Goal: Book appointment/travel/reservation

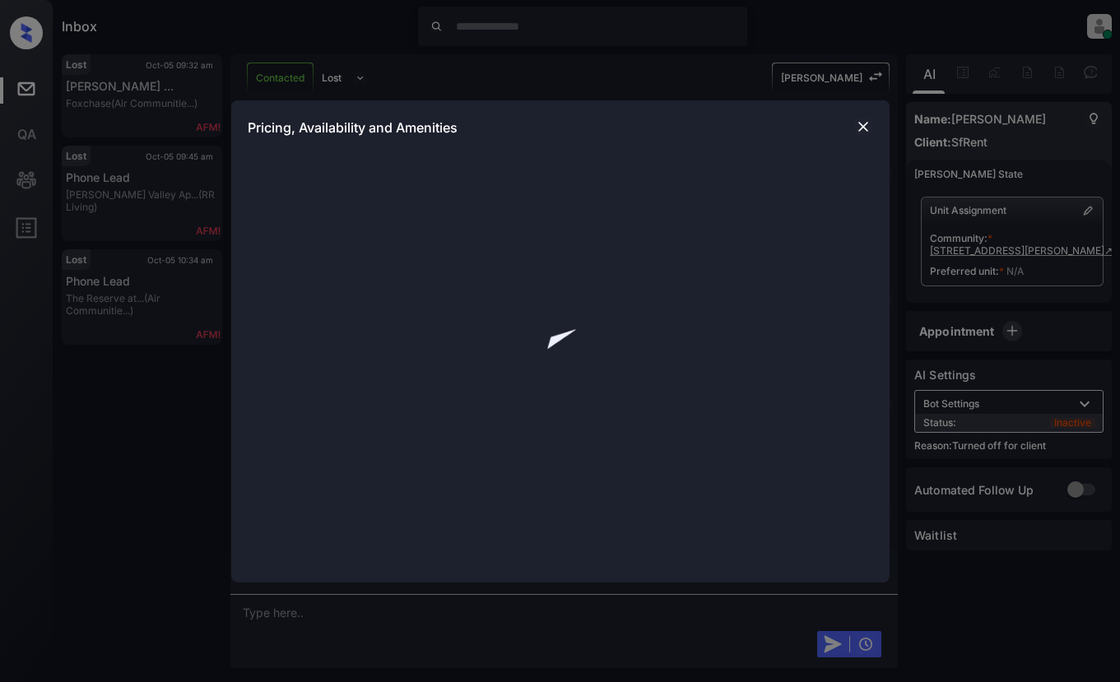
scroll to position [1650, 0]
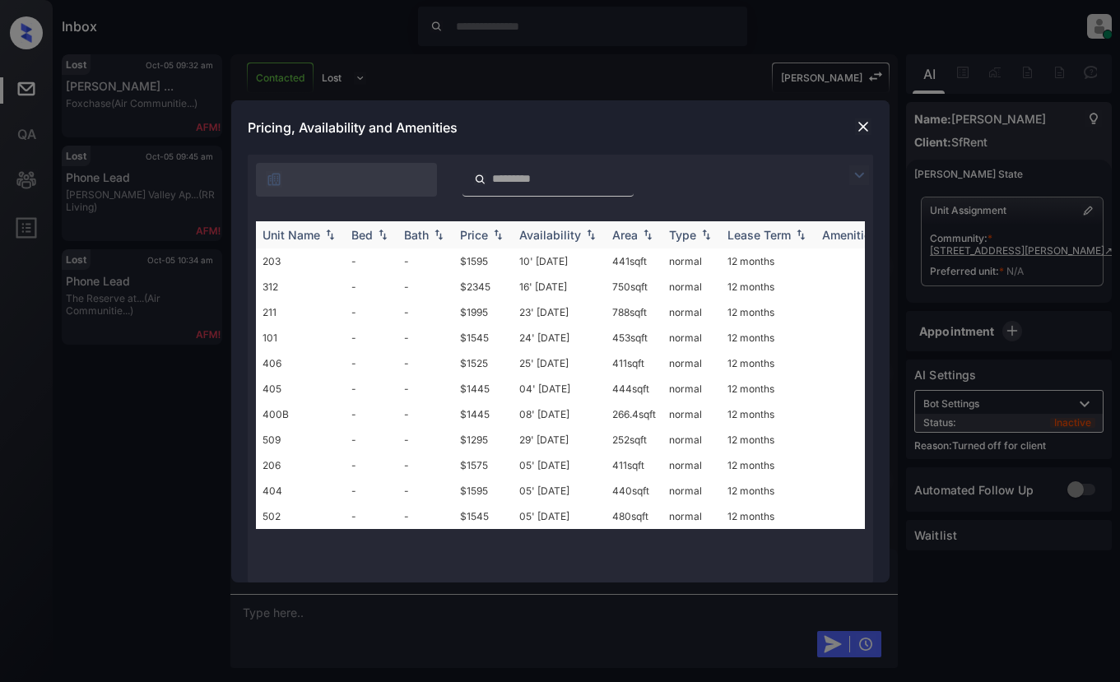
click at [475, 239] on div "Price" at bounding box center [474, 235] width 28 height 14
click at [479, 402] on td "$1545" at bounding box center [482, 389] width 59 height 26
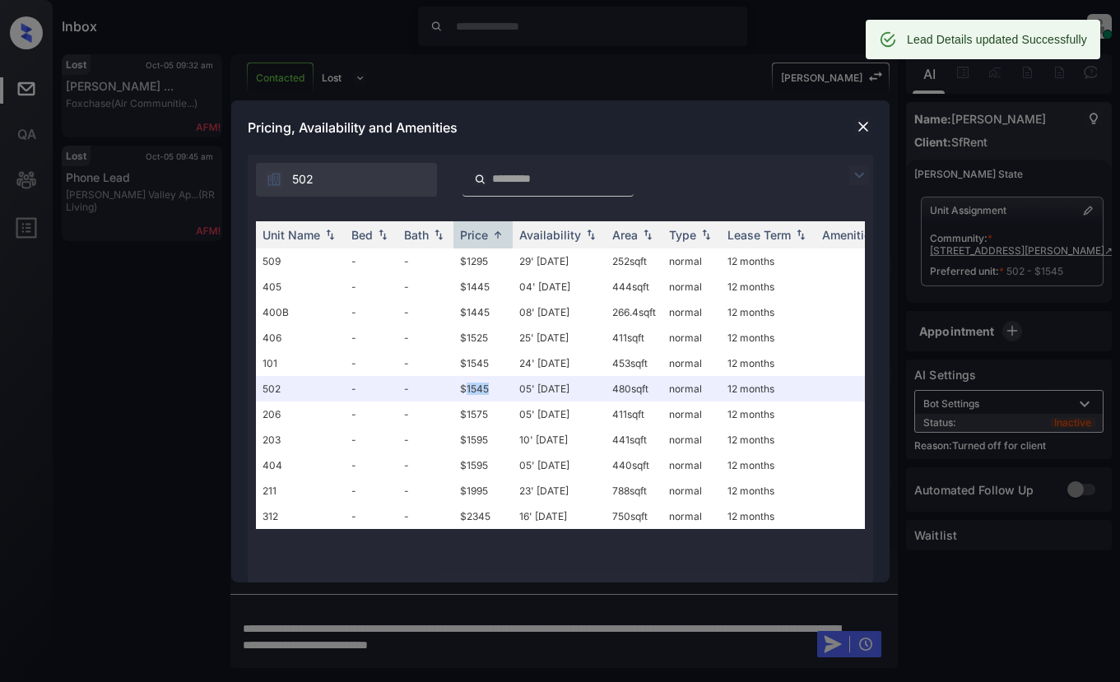
click at [858, 127] on img at bounding box center [863, 126] width 16 height 16
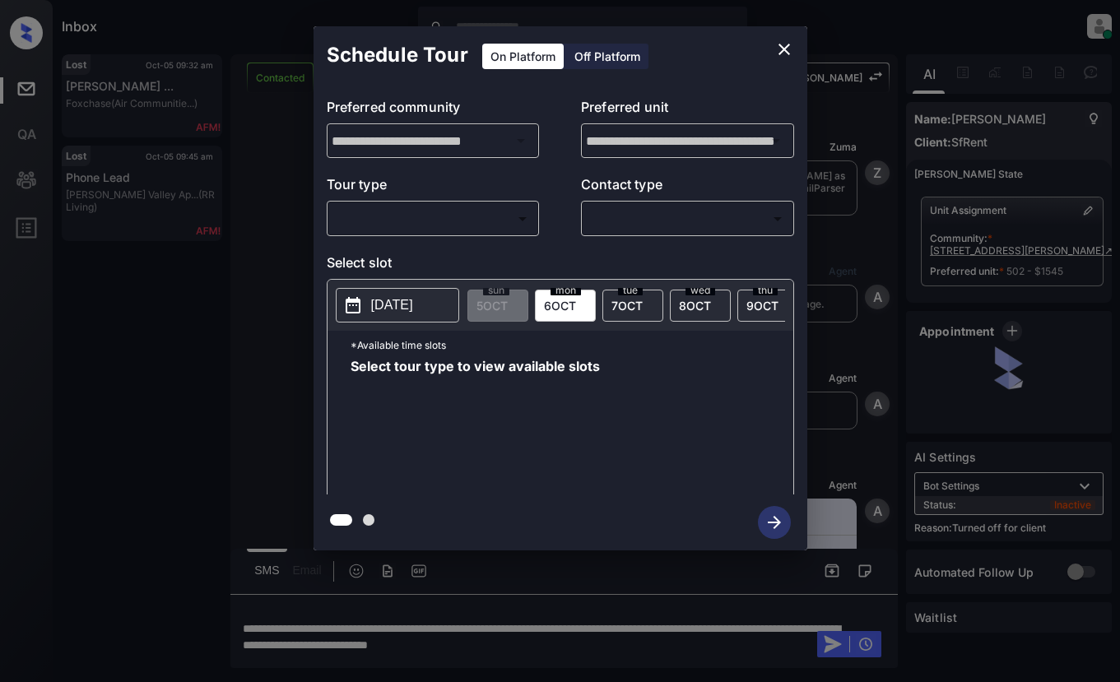
scroll to position [1757, 0]
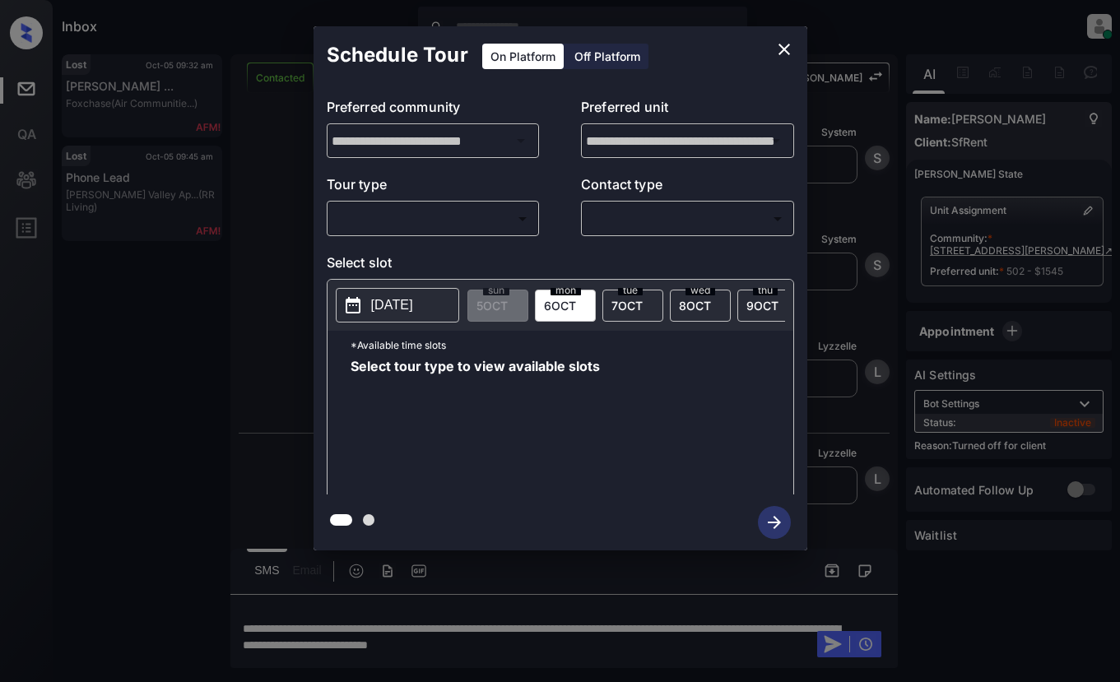
click at [605, 63] on div "Off Platform" at bounding box center [607, 57] width 82 height 26
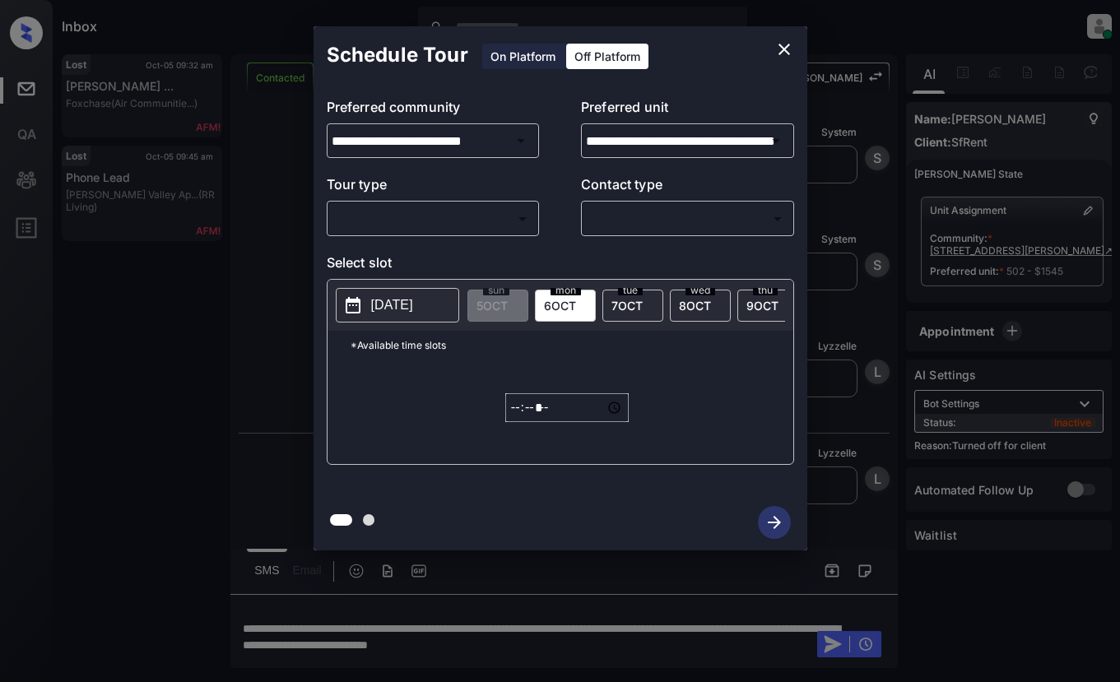
click at [421, 227] on body "Inbox Lyzzelle [PERSON_NAME] Online Set yourself offline Set yourself on break …" at bounding box center [560, 341] width 1120 height 682
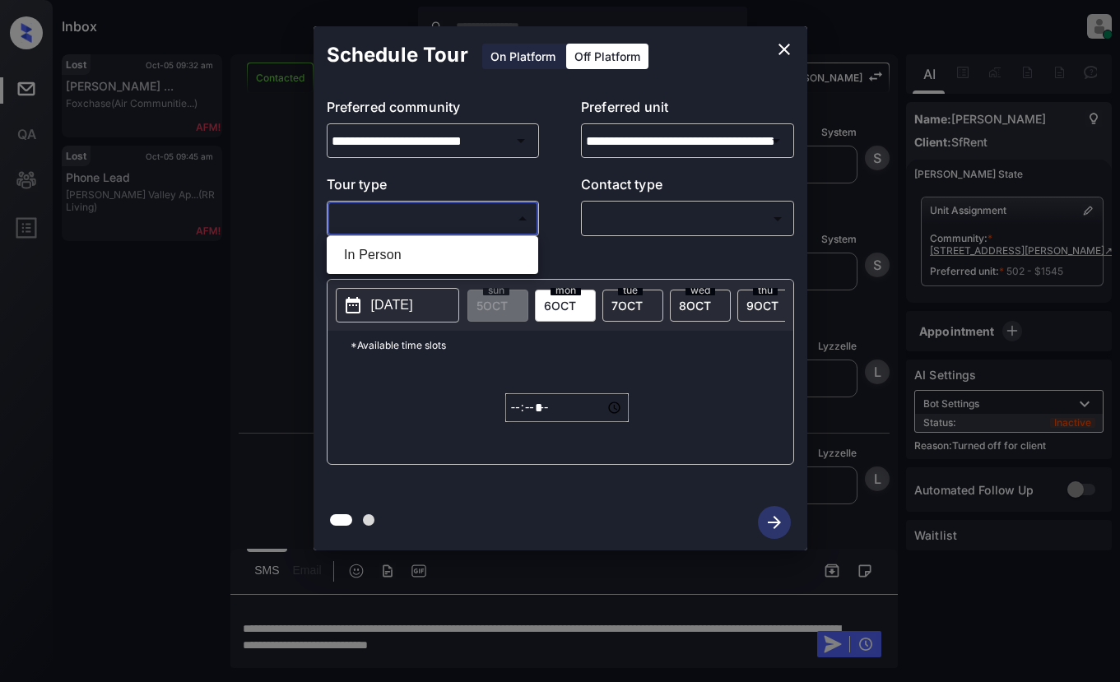
drag, startPoint x: 389, startPoint y: 253, endPoint x: 433, endPoint y: 250, distance: 43.7
click at [397, 253] on li "In Person" at bounding box center [432, 255] width 203 height 30
type input "********"
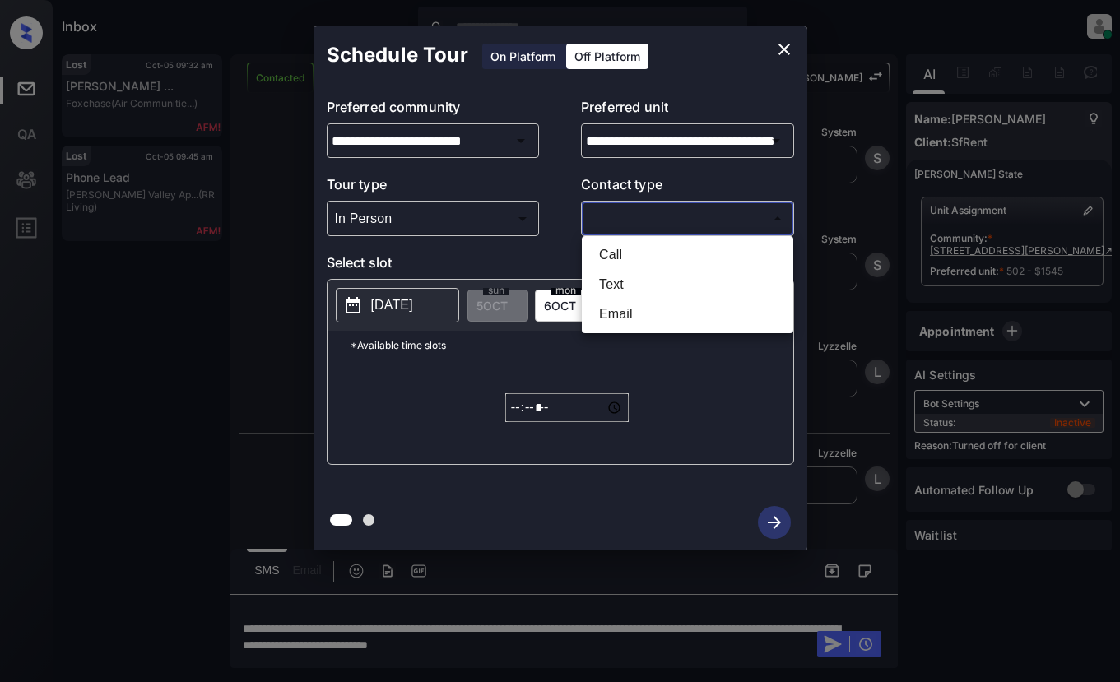
drag, startPoint x: 641, startPoint y: 217, endPoint x: 655, endPoint y: 216, distance: 14.1
click at [645, 217] on body "Inbox Lyzzelle [PERSON_NAME] Online Set yourself offline Set yourself on break …" at bounding box center [560, 341] width 1120 height 682
click at [622, 290] on li "Text" at bounding box center [687, 285] width 203 height 30
type input "****"
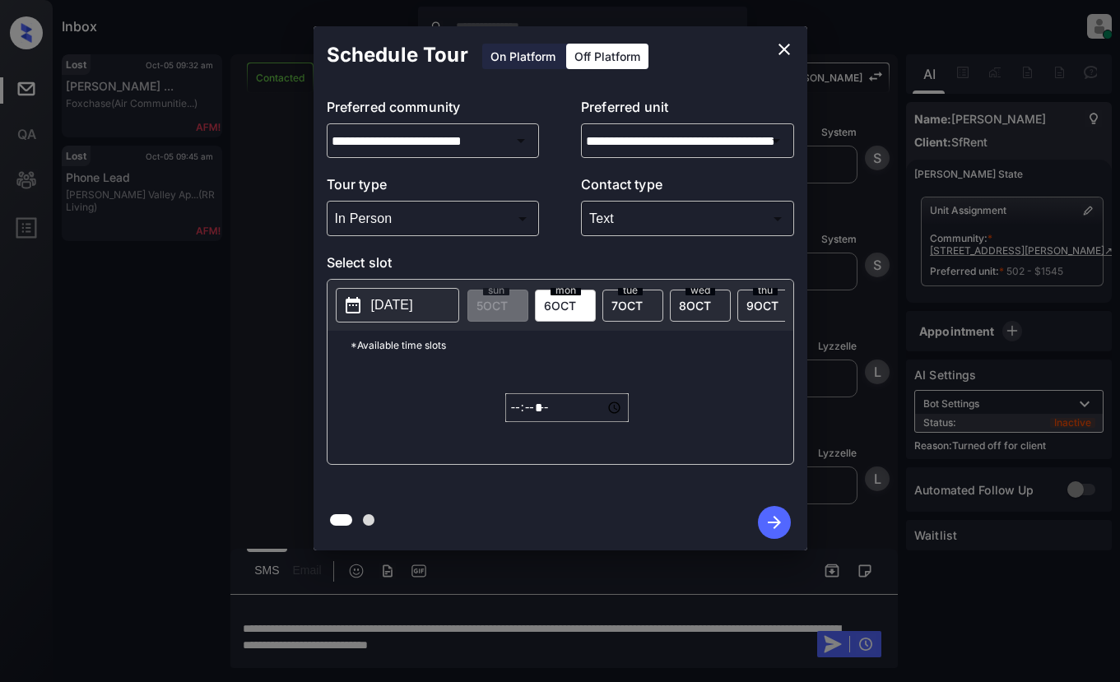
click at [413, 299] on p "[DATE]" at bounding box center [392, 305] width 42 height 20
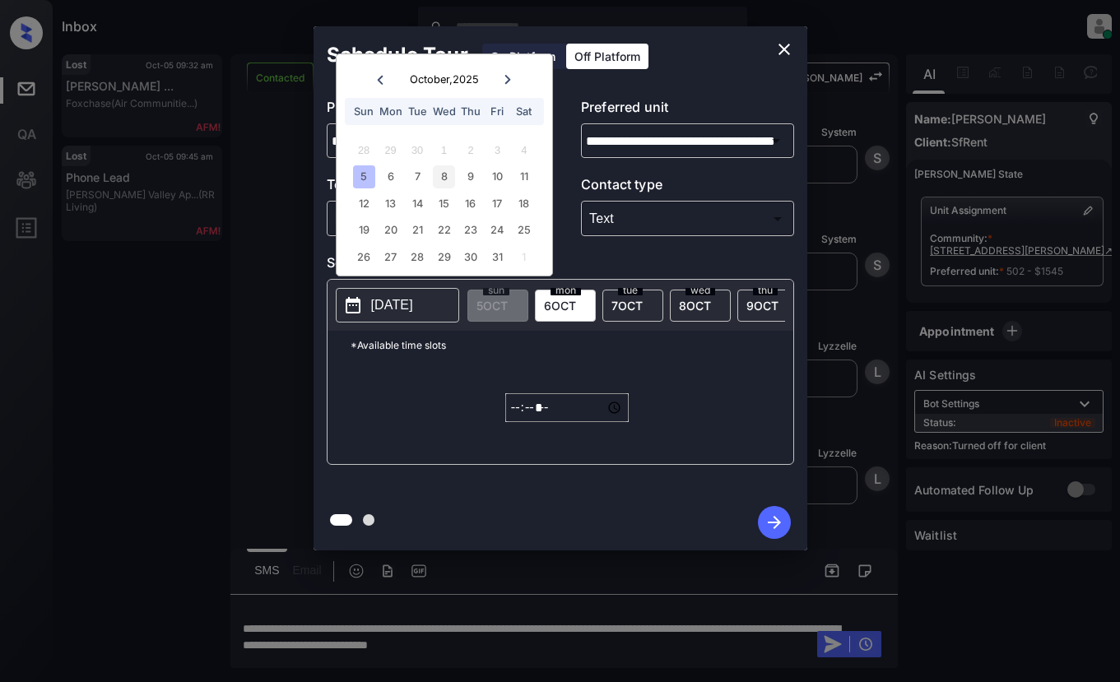
click at [439, 179] on div "8" at bounding box center [444, 176] width 22 height 22
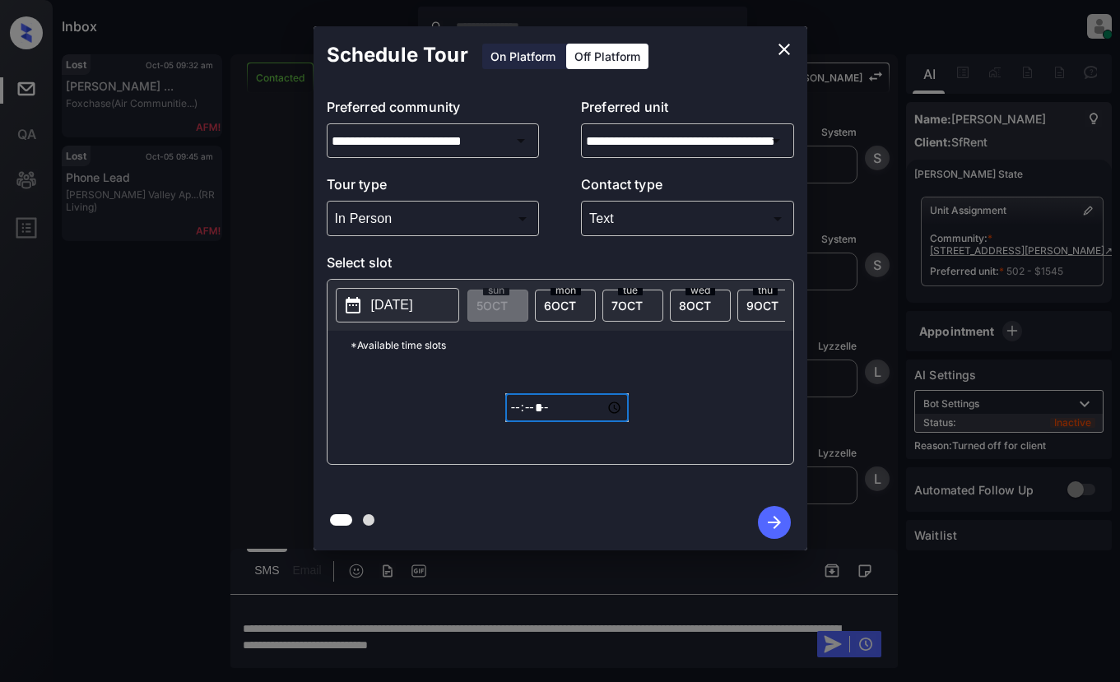
click at [507, 420] on input "*****" at bounding box center [566, 407] width 123 height 29
type input "*****"
click at [771, 513] on icon "button" at bounding box center [774, 522] width 33 height 33
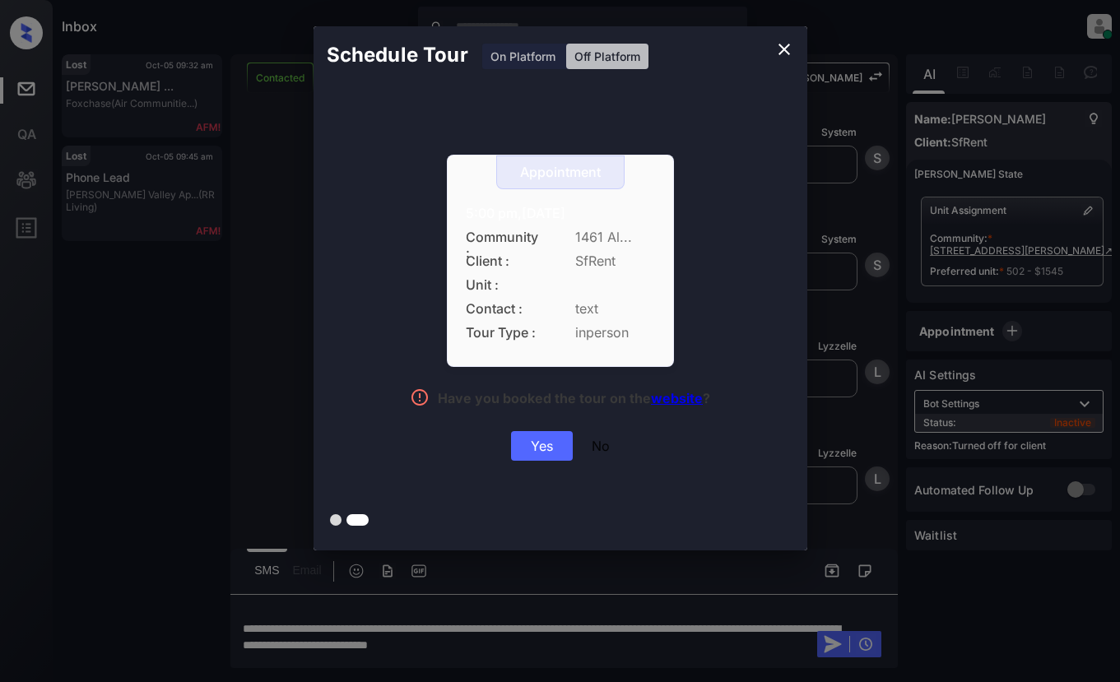
click at [538, 448] on div "Yes" at bounding box center [542, 446] width 62 height 30
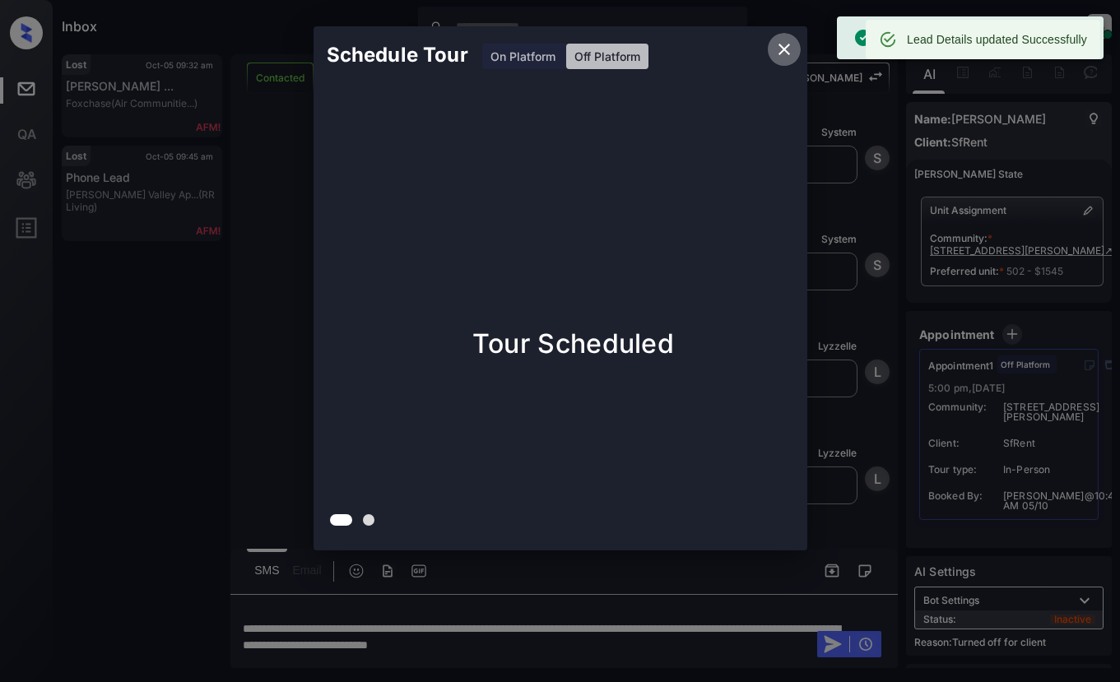
click at [783, 46] on icon "close" at bounding box center [784, 49] width 20 height 20
